Goal: Task Accomplishment & Management: Use online tool/utility

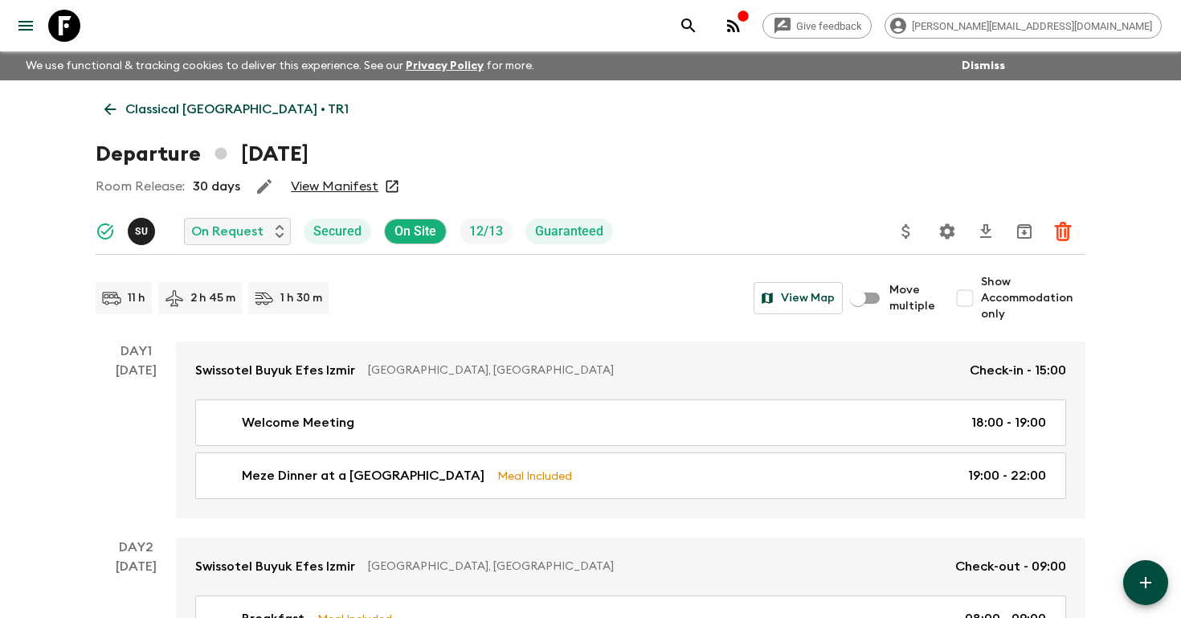
scroll to position [1815, 0]
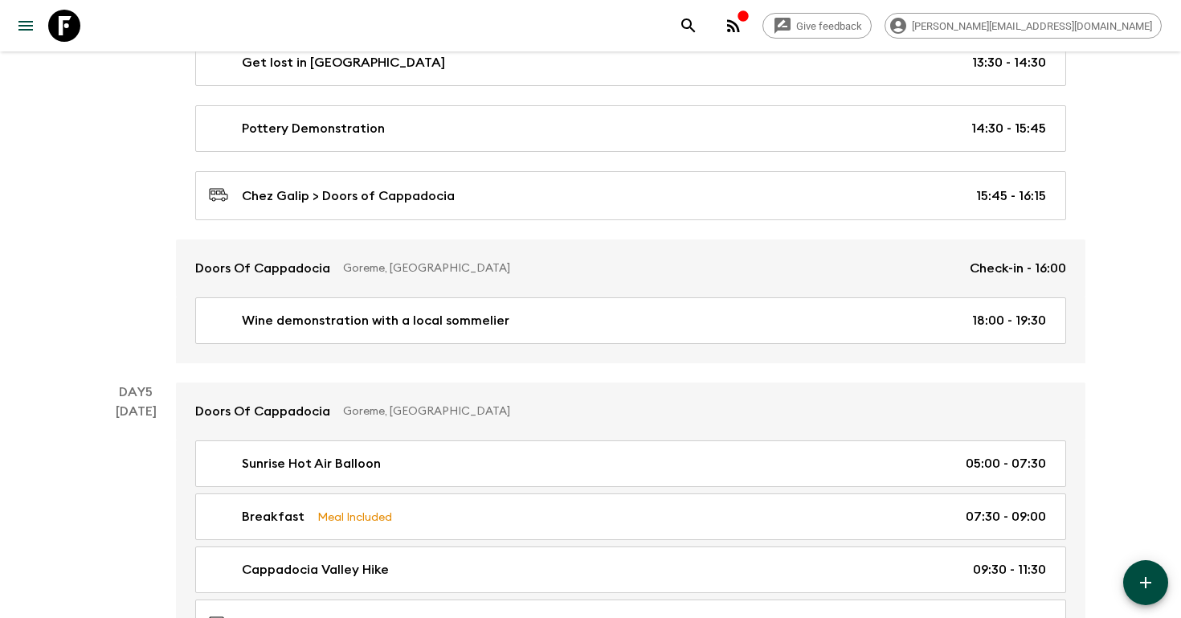
click at [698, 17] on icon "search adventures" at bounding box center [688, 25] width 19 height 19
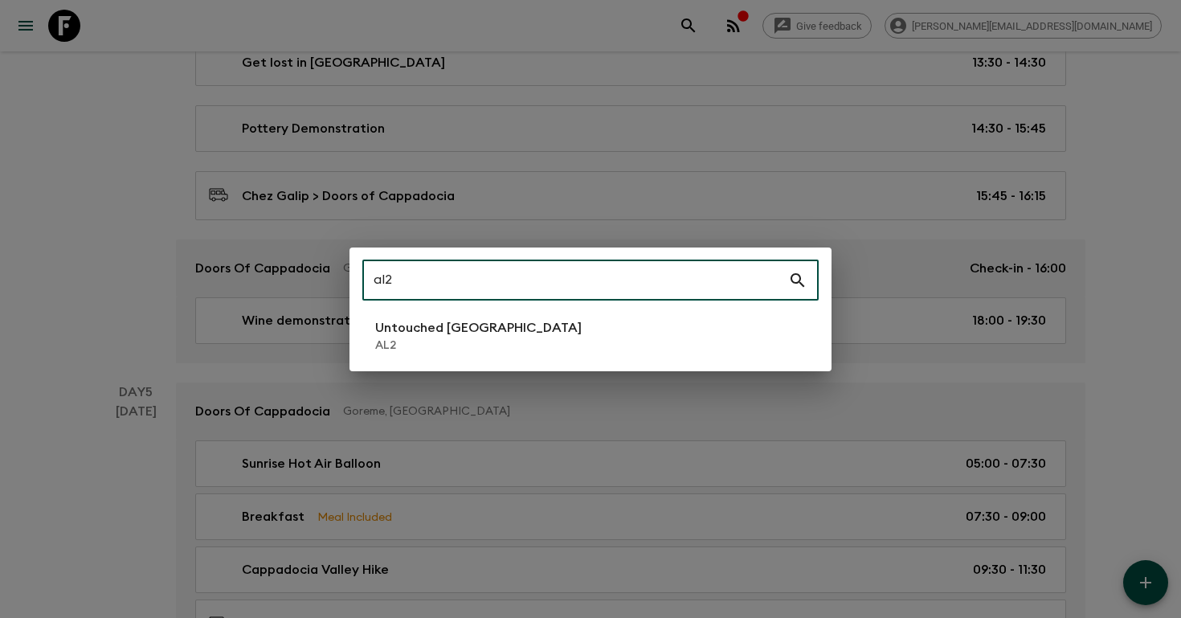
type input "al2"
click at [639, 325] on li "Untouched [GEOGRAPHIC_DATA] AL2" at bounding box center [590, 335] width 456 height 45
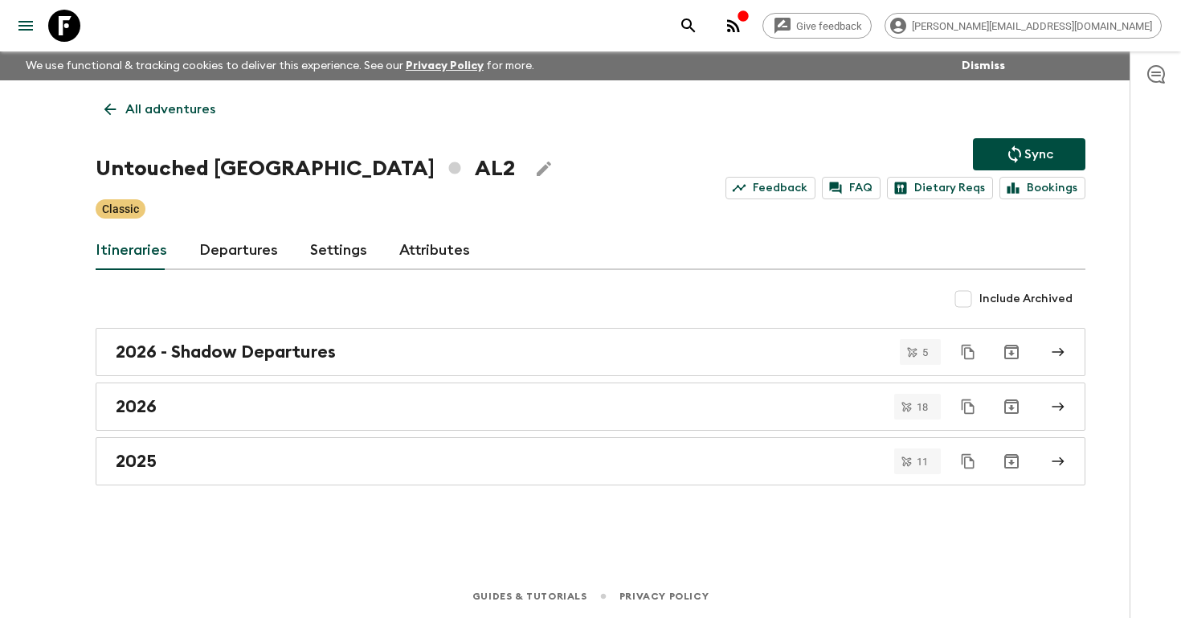
click at [247, 250] on link "Departures" at bounding box center [238, 250] width 79 height 39
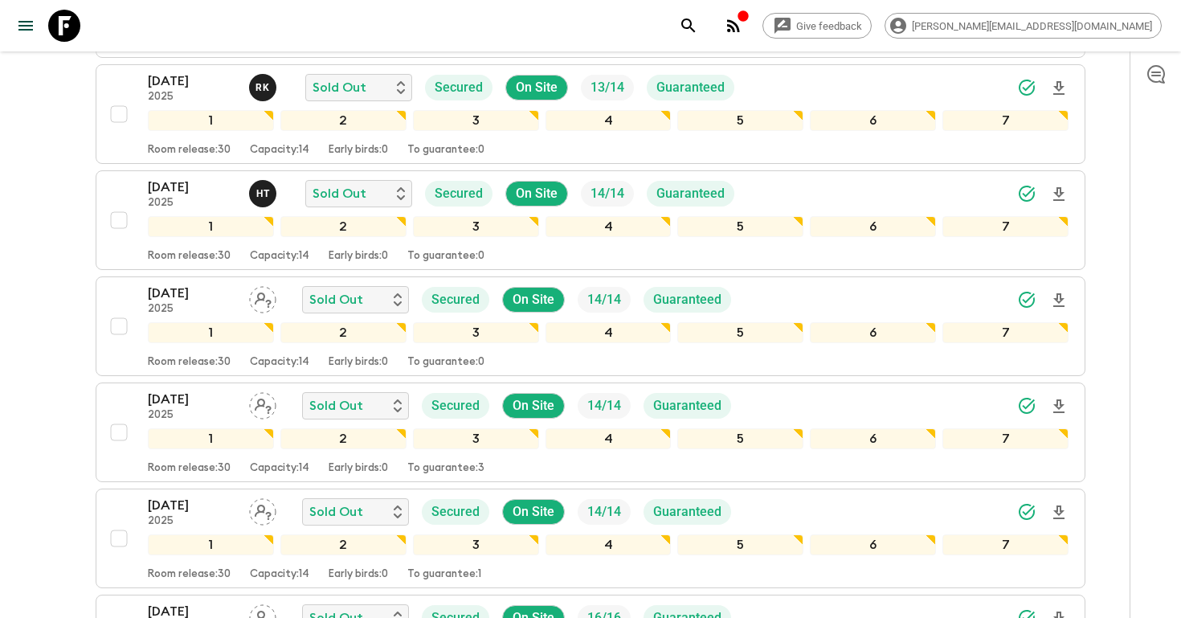
scroll to position [753, 0]
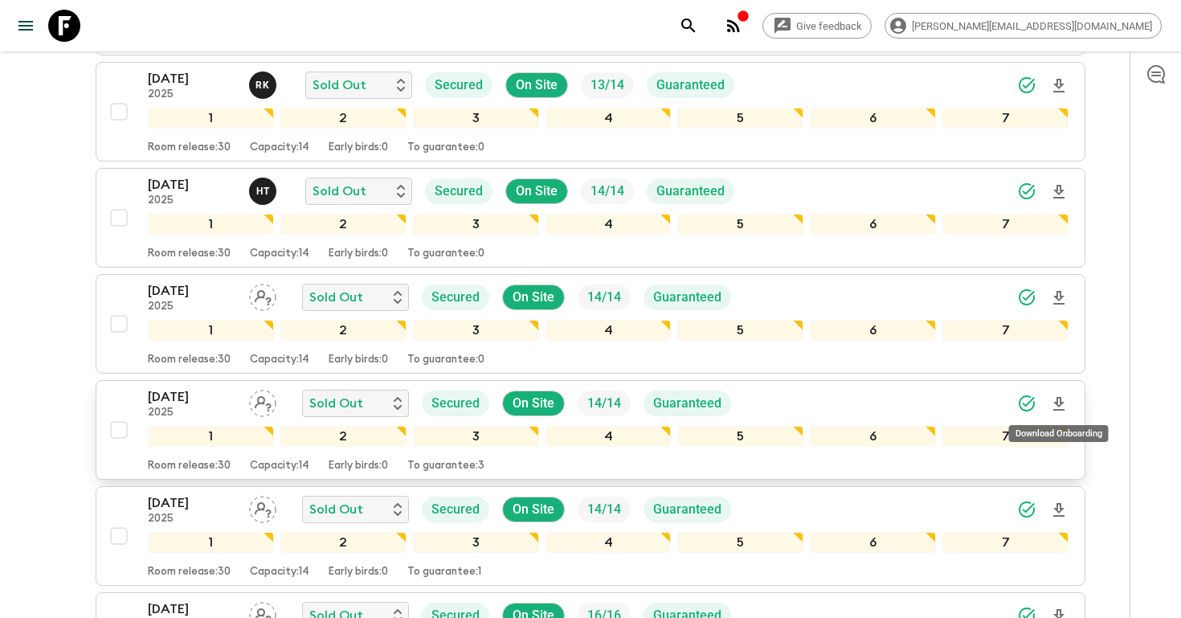
click at [1058, 401] on icon "Download Onboarding" at bounding box center [1058, 403] width 19 height 19
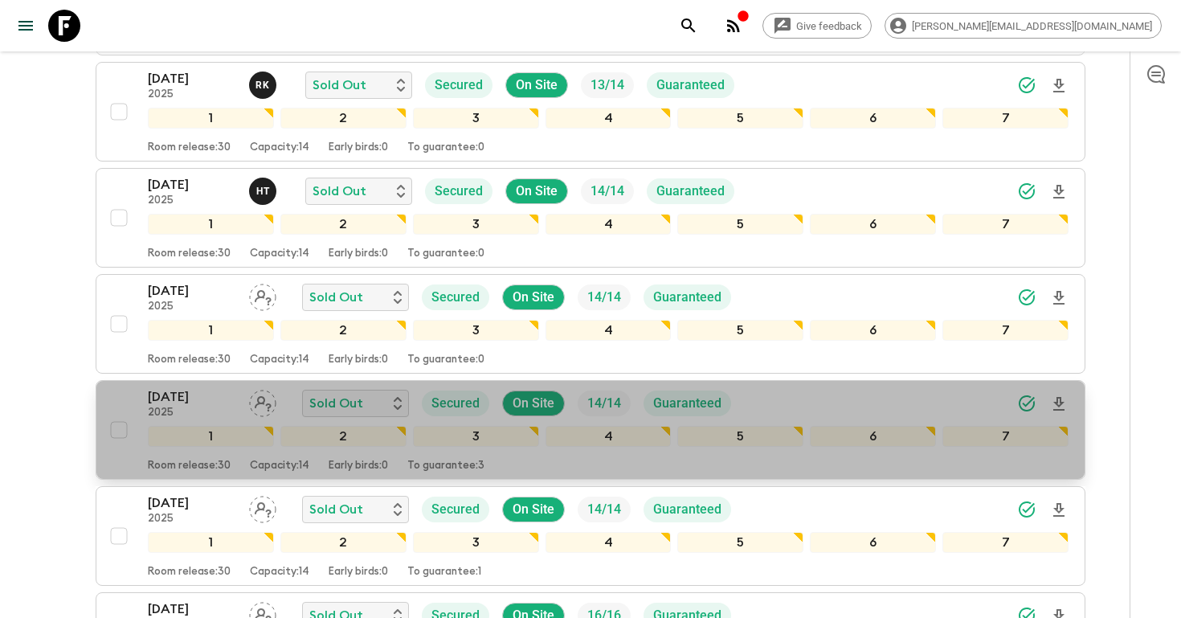
click at [182, 413] on p "2025" at bounding box center [192, 412] width 88 height 13
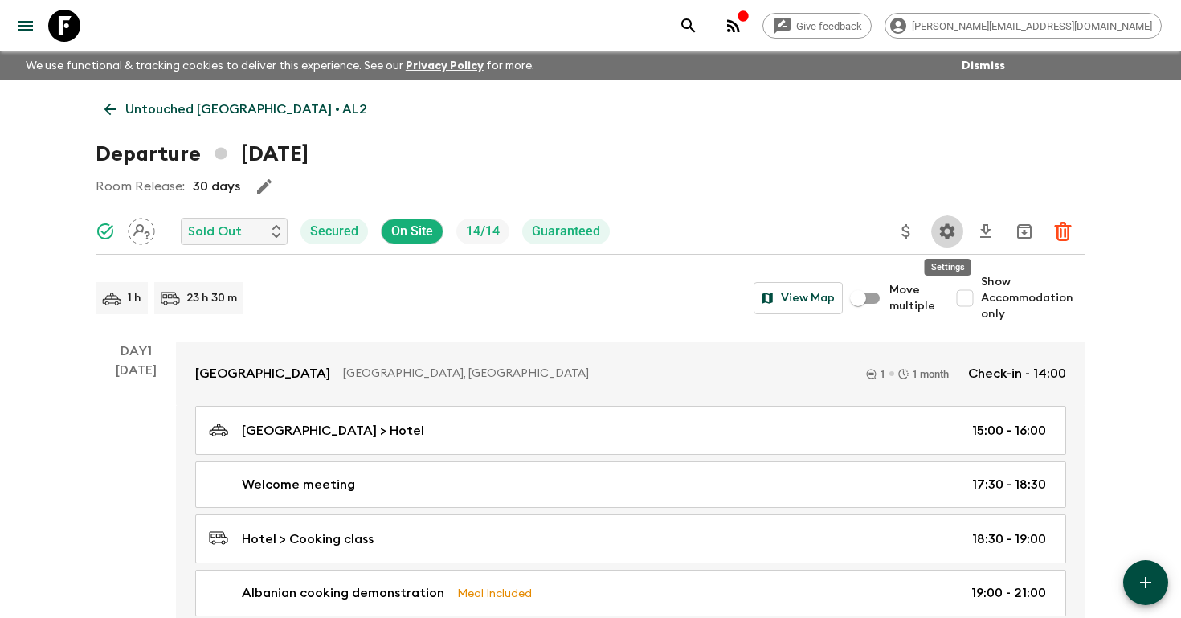
click at [947, 233] on icon "Settings" at bounding box center [946, 231] width 19 height 19
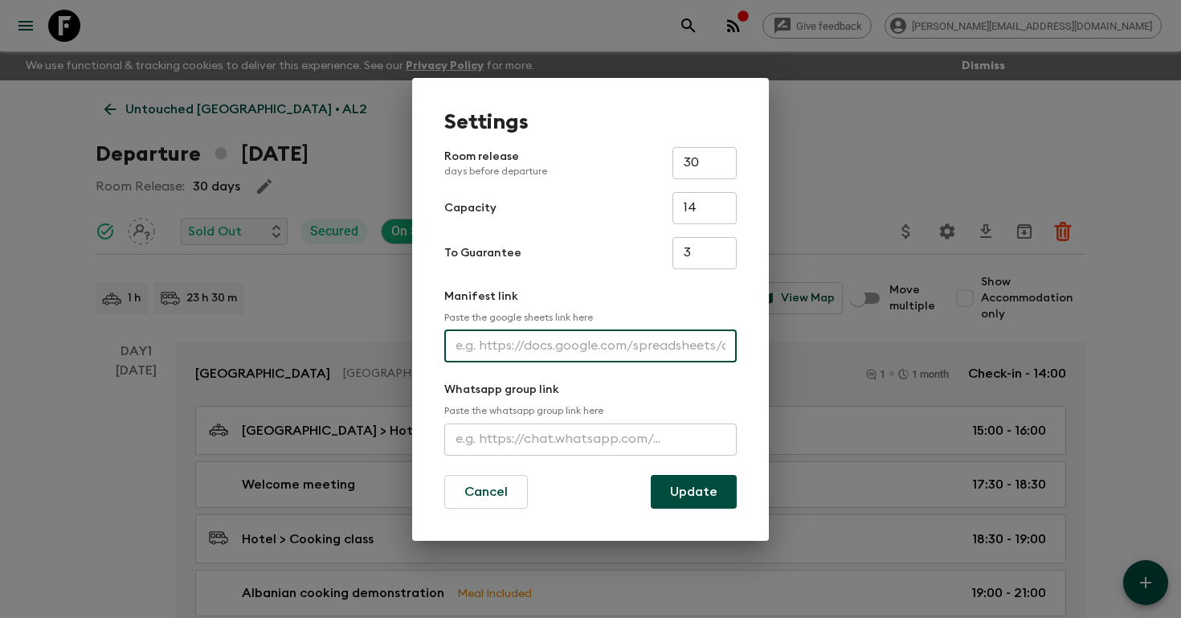
click at [590, 344] on input "text" at bounding box center [590, 346] width 292 height 32
paste input "[URL][DOMAIN_NAME]"
type input "[URL][DOMAIN_NAME]"
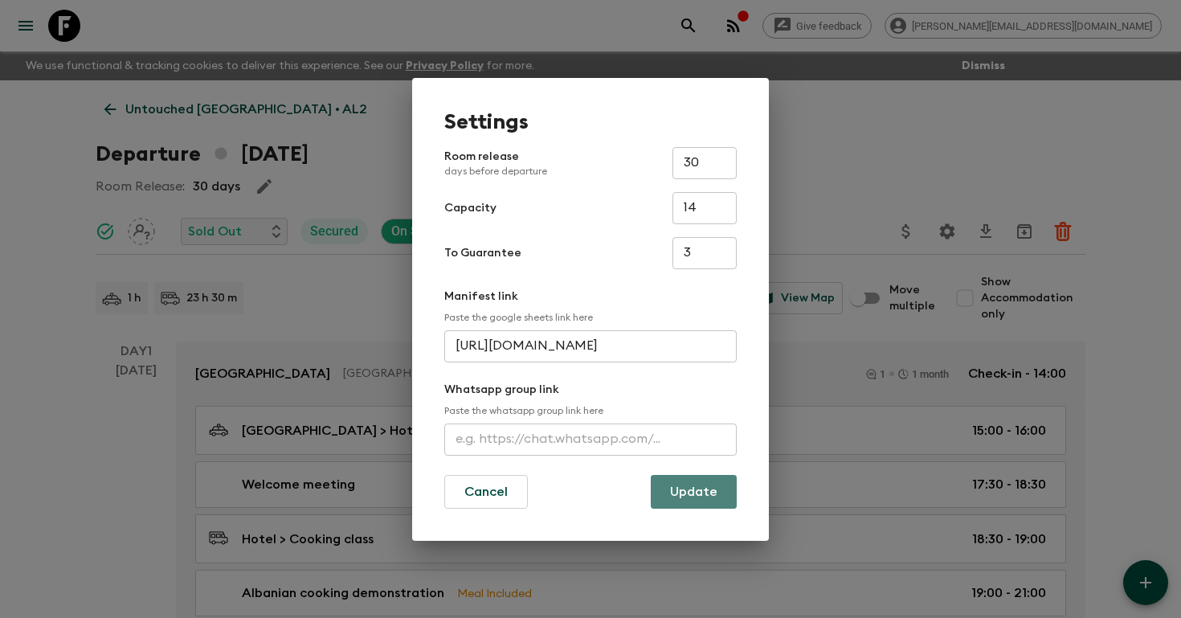
click at [677, 491] on button "Update" at bounding box center [694, 492] width 86 height 34
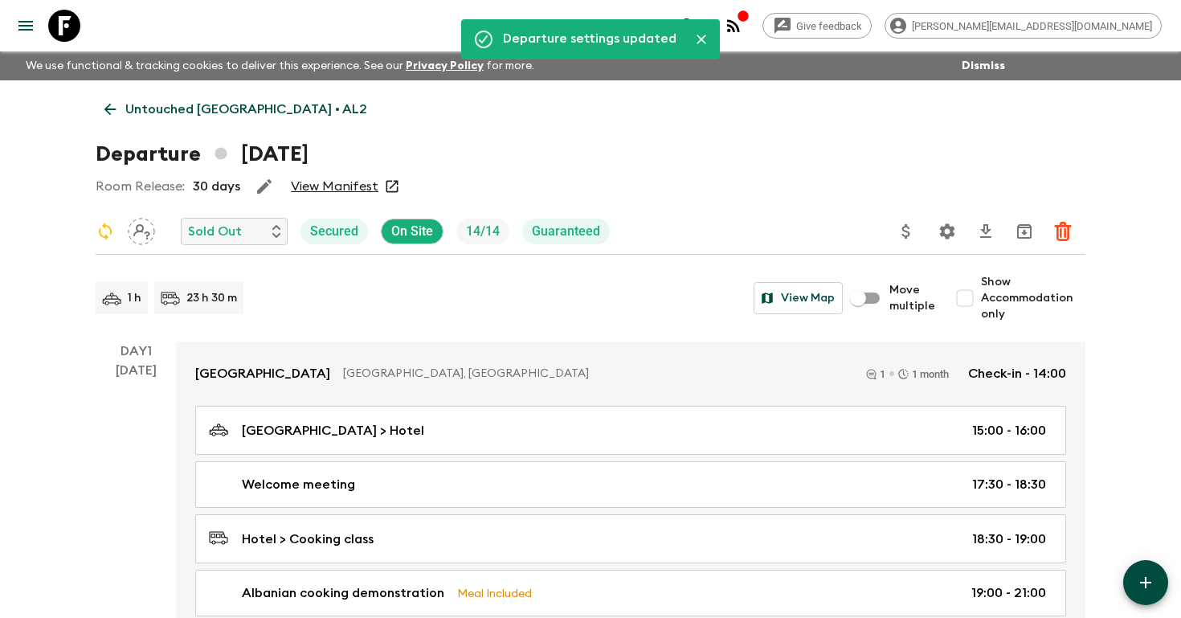
click at [698, 23] on icon "search adventures" at bounding box center [688, 25] width 19 height 19
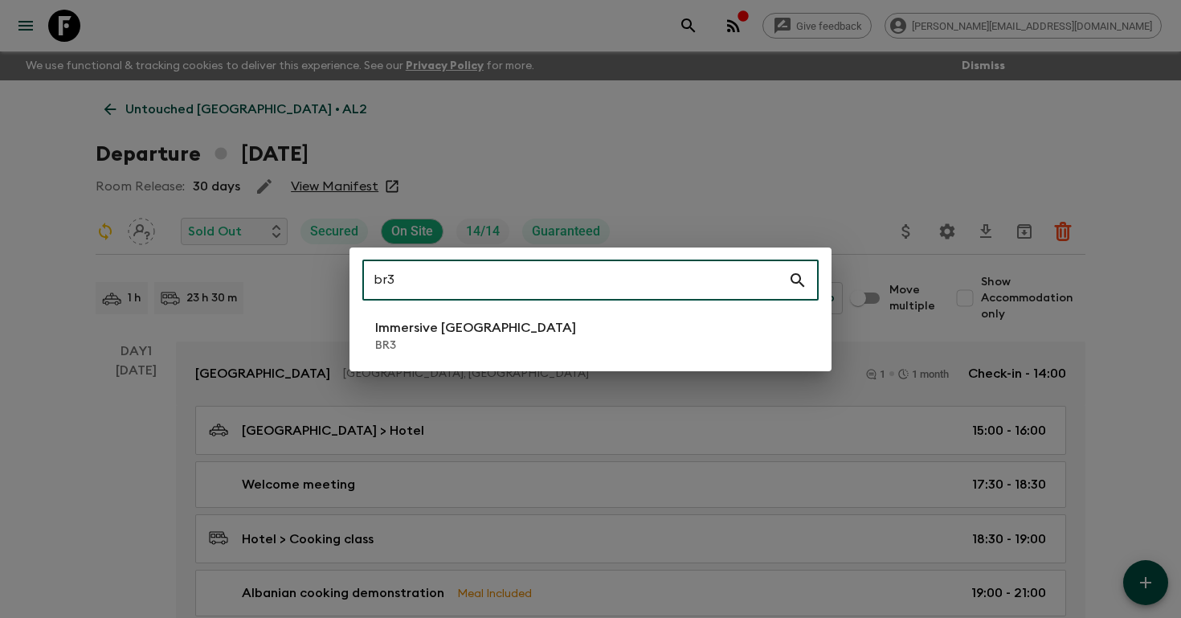
type input "br3"
click at [595, 352] on li "Immersive [GEOGRAPHIC_DATA] BR3" at bounding box center [590, 335] width 456 height 45
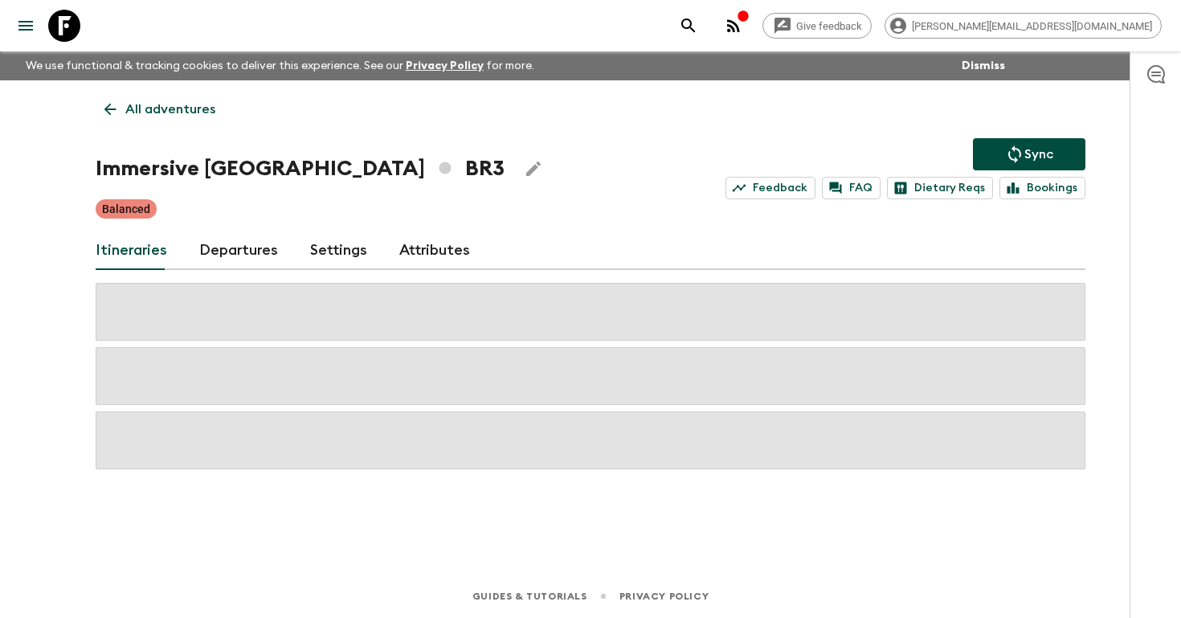
click at [223, 250] on link "Departures" at bounding box center [238, 250] width 79 height 39
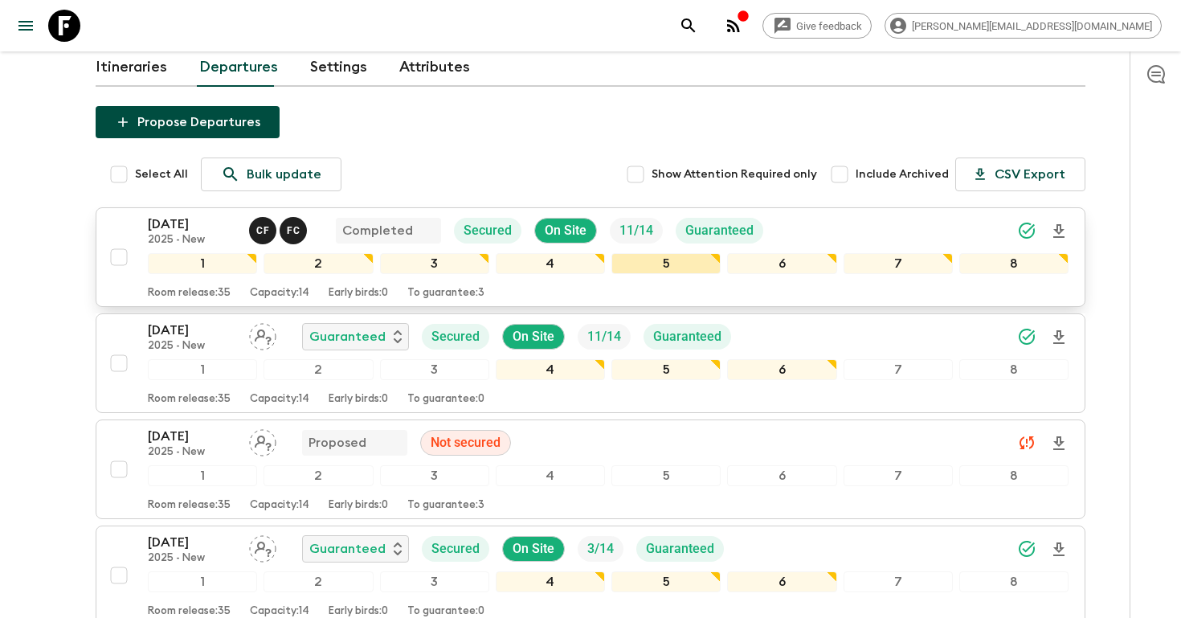
scroll to position [188, 0]
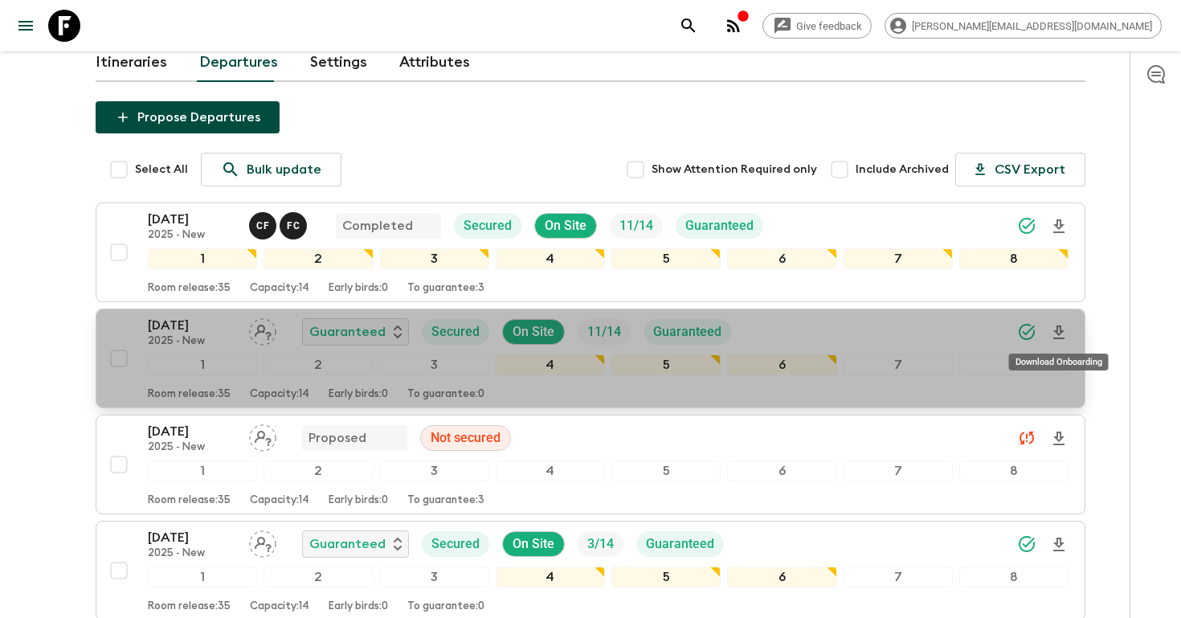
click at [1057, 335] on icon "Download Onboarding" at bounding box center [1058, 332] width 19 height 19
click at [144, 341] on div "[DATE] 2025 - New Guaranteed Secured On Site 11 / 14 Guaranteed 1 2 3 4 5 6 7 8…" at bounding box center [586, 358] width 966 height 85
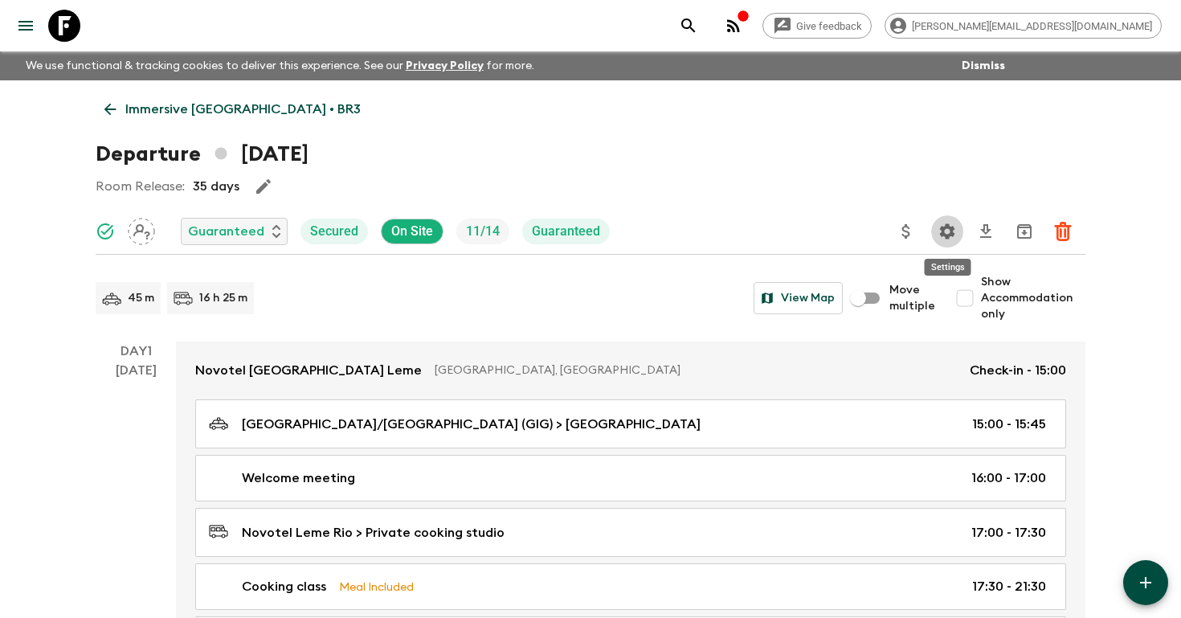
click at [935, 221] on button "Settings" at bounding box center [947, 231] width 32 height 32
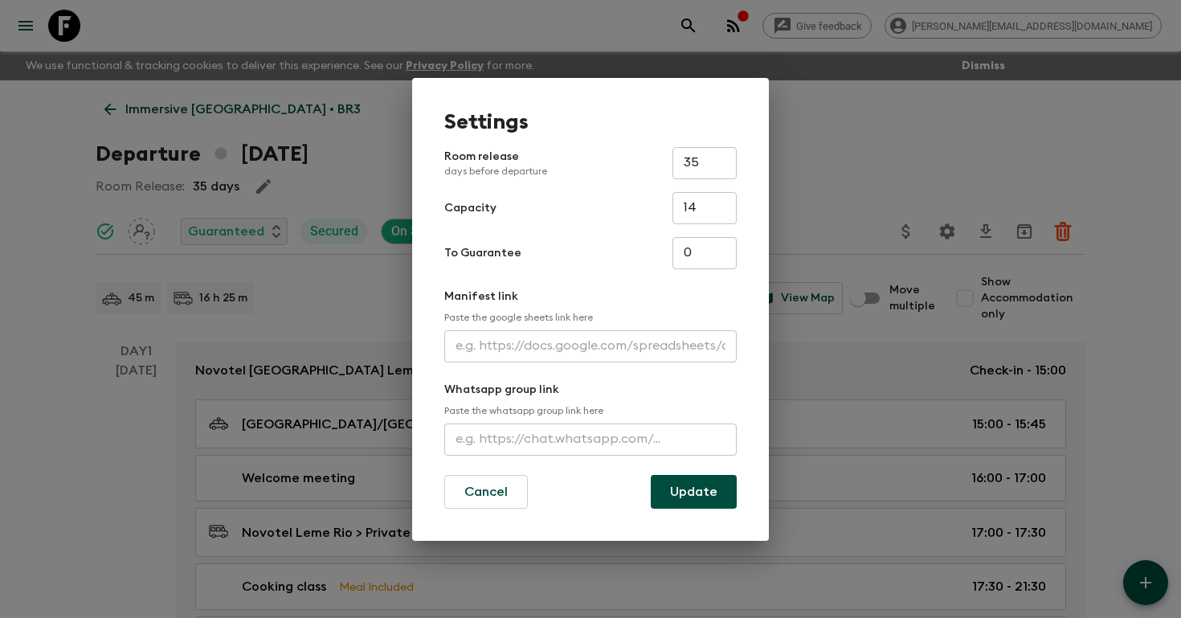
click at [500, 357] on input "text" at bounding box center [590, 346] width 292 height 32
paste input "[URL][DOMAIN_NAME]"
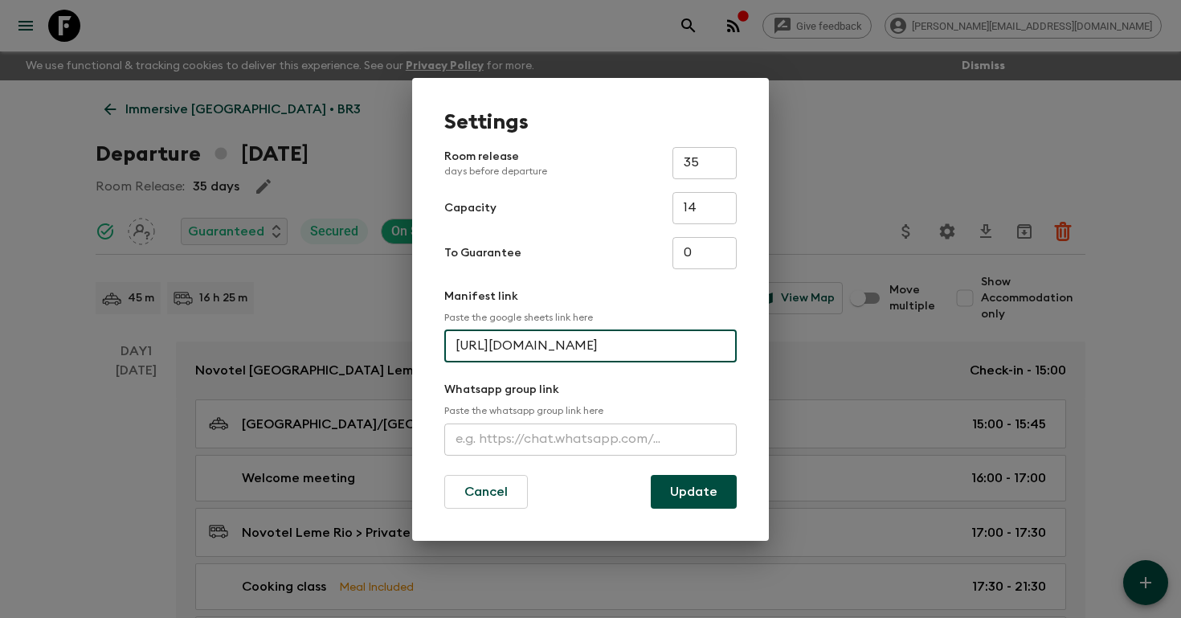
scroll to position [0, 408]
type input "[URL][DOMAIN_NAME]"
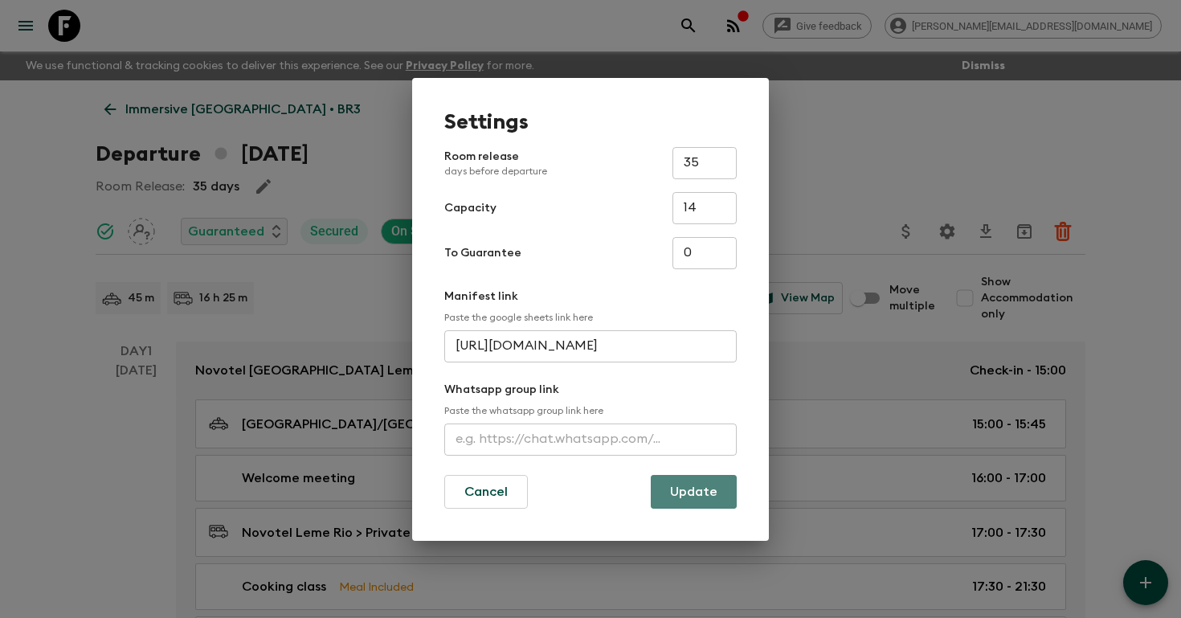
click at [684, 493] on button "Update" at bounding box center [694, 492] width 86 height 34
